Goal: Find specific page/section: Find specific page/section

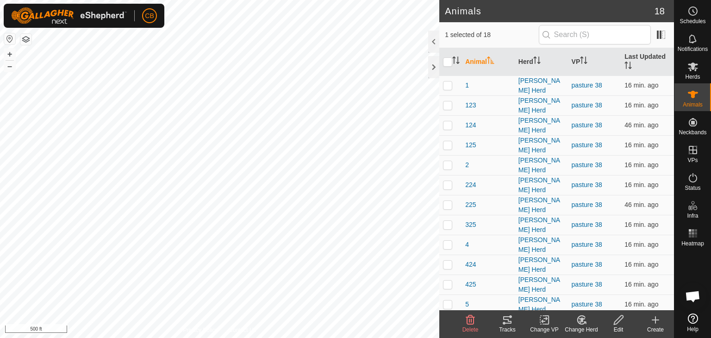
click at [508, 322] on icon at bounding box center [507, 319] width 8 height 7
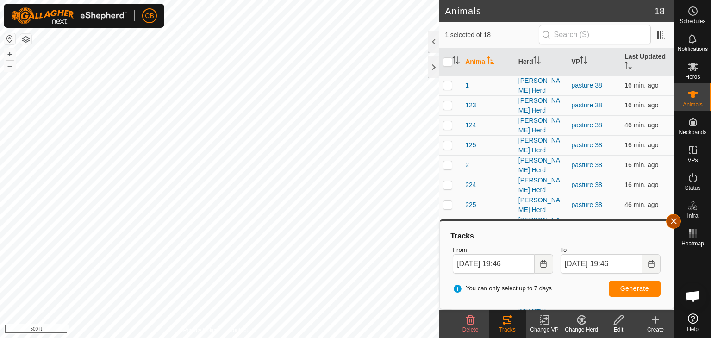
click at [674, 221] on button "button" at bounding box center [673, 221] width 15 height 15
